Goal: Find specific page/section: Find specific page/section

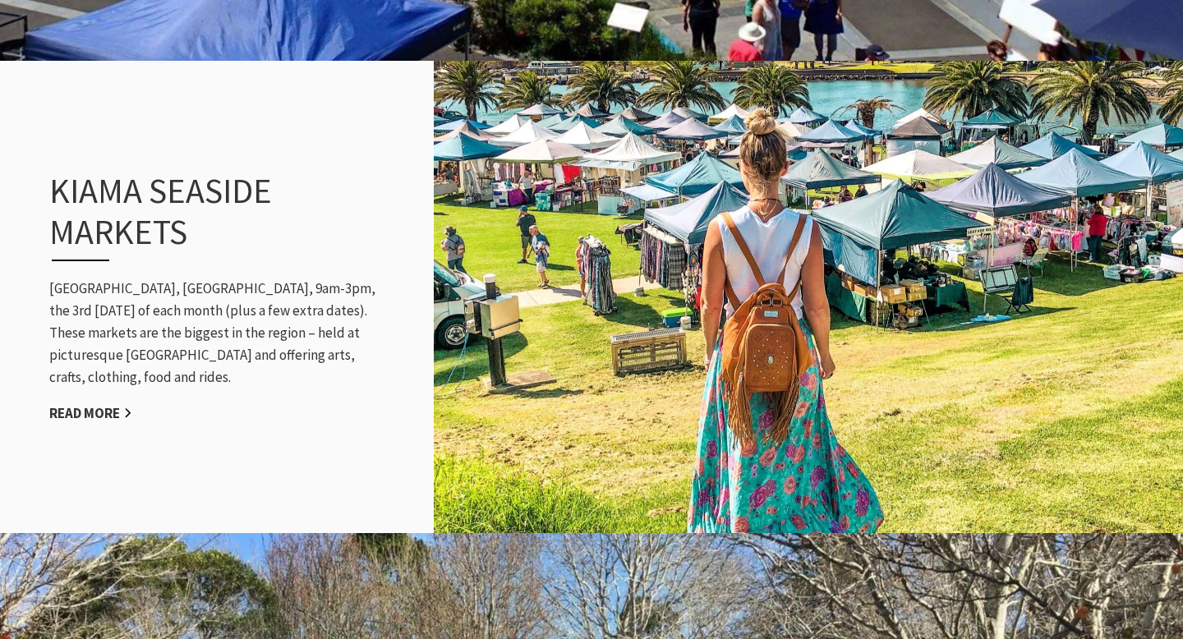
scroll to position [1562, 0]
click at [118, 388] on div "Kiama Seaside Markets Black Beach, Kiama, 9am-3pm, the 3rd Sunday of each month…" at bounding box center [221, 296] width 376 height 320
click at [110, 408] on link "Read More" at bounding box center [90, 412] width 83 height 19
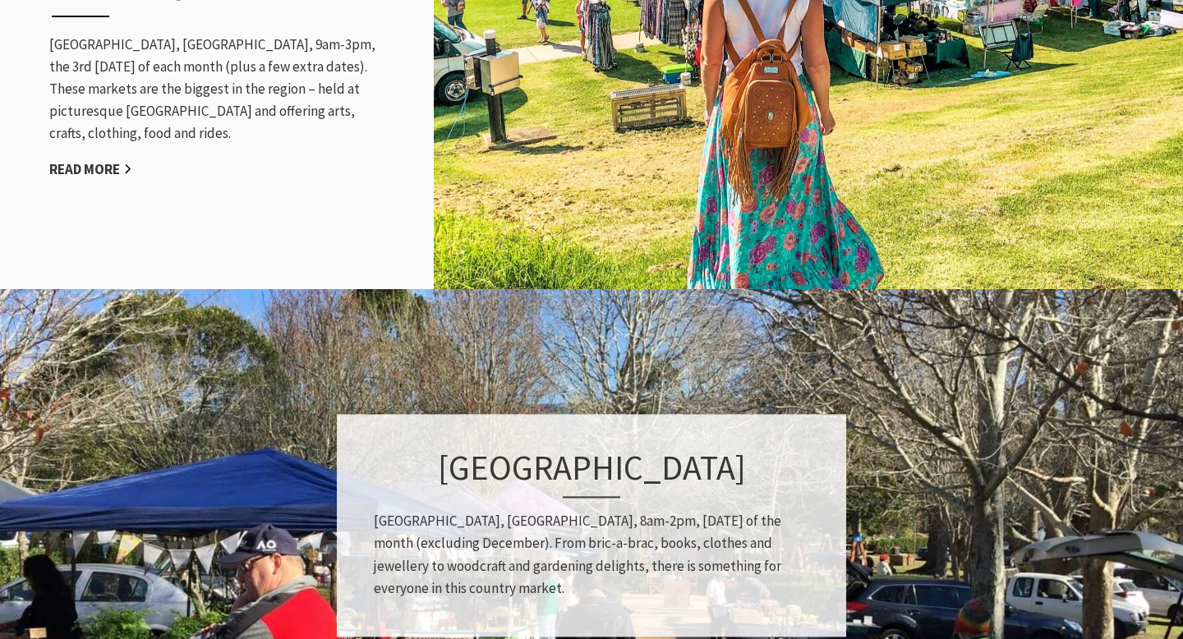
scroll to position [1693, 0]
